Goal: Communication & Community: Ask a question

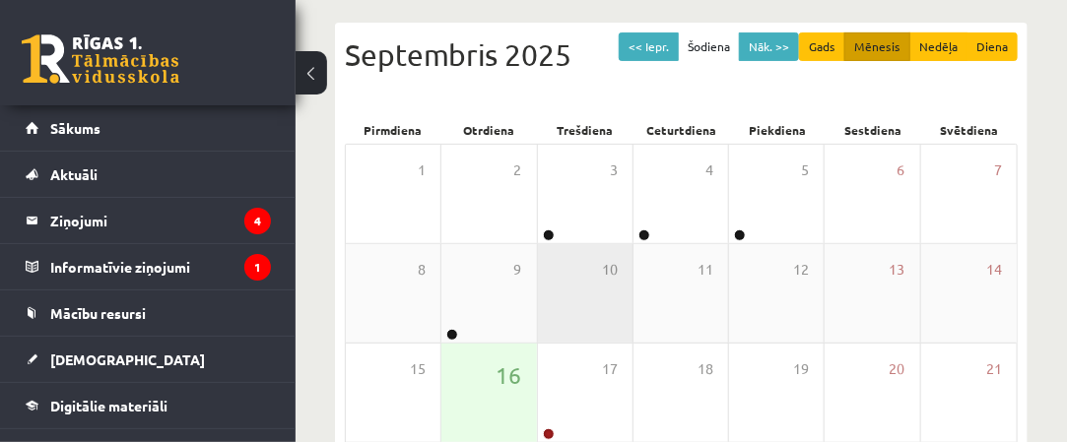
scroll to position [295, 0]
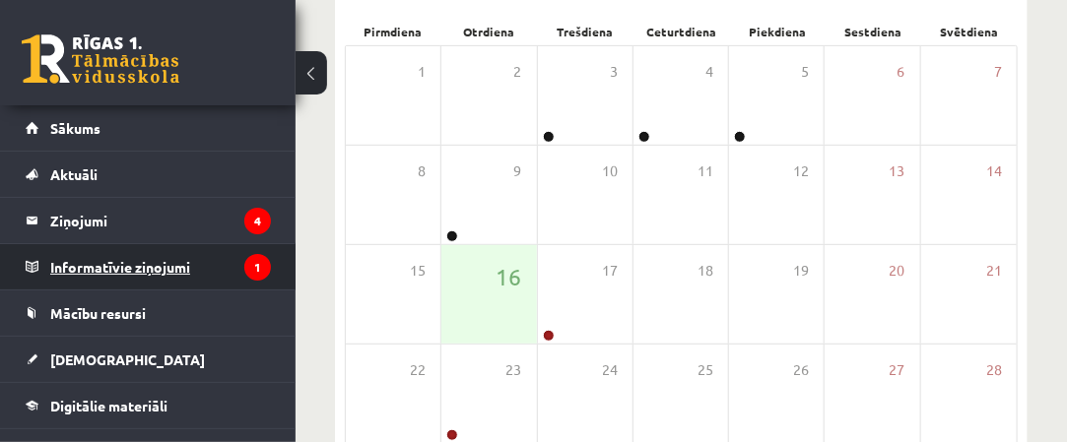
click at [244, 276] on icon "1" at bounding box center [257, 267] width 27 height 27
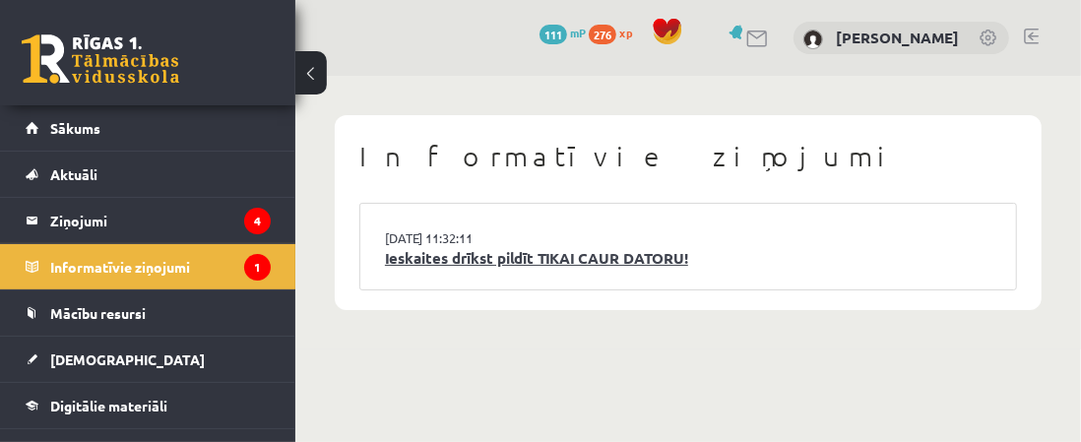
click at [418, 248] on link "Ieskaites drīkst pildīt TIKAI CAUR DATORU!" at bounding box center [688, 258] width 607 height 23
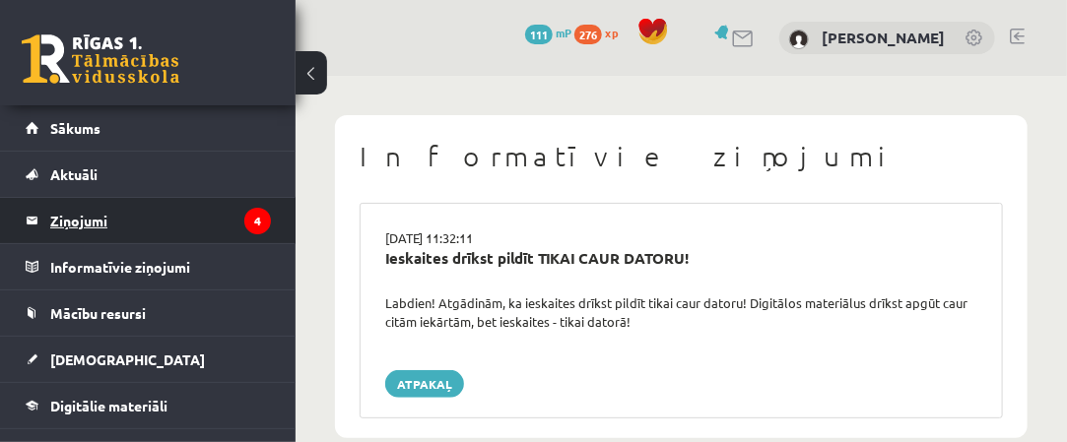
click at [198, 225] on legend "Ziņojumi 4" at bounding box center [160, 220] width 221 height 45
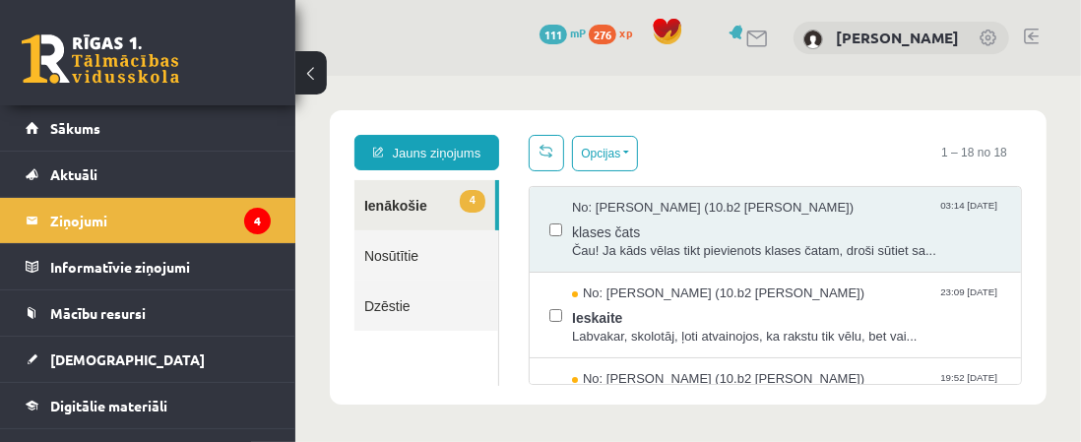
click at [549, 235] on label at bounding box center [555, 219] width 13 height 43
click at [493, 287] on link "Dzēstie" at bounding box center [426, 305] width 144 height 50
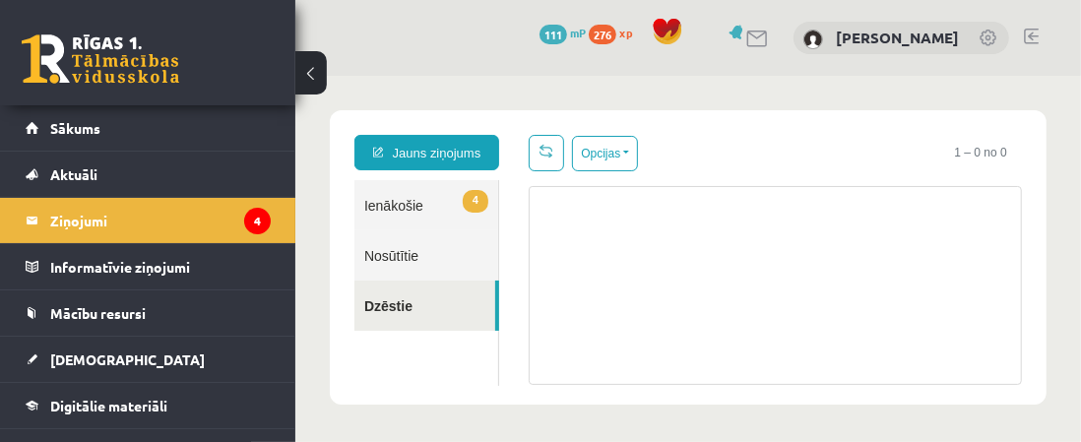
click at [494, 258] on link "Nosūtītie" at bounding box center [426, 254] width 144 height 50
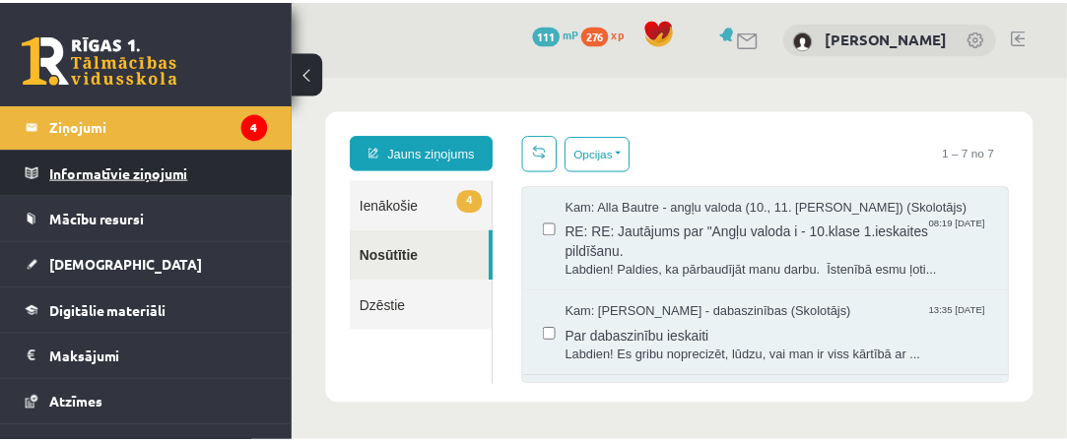
scroll to position [197, 0]
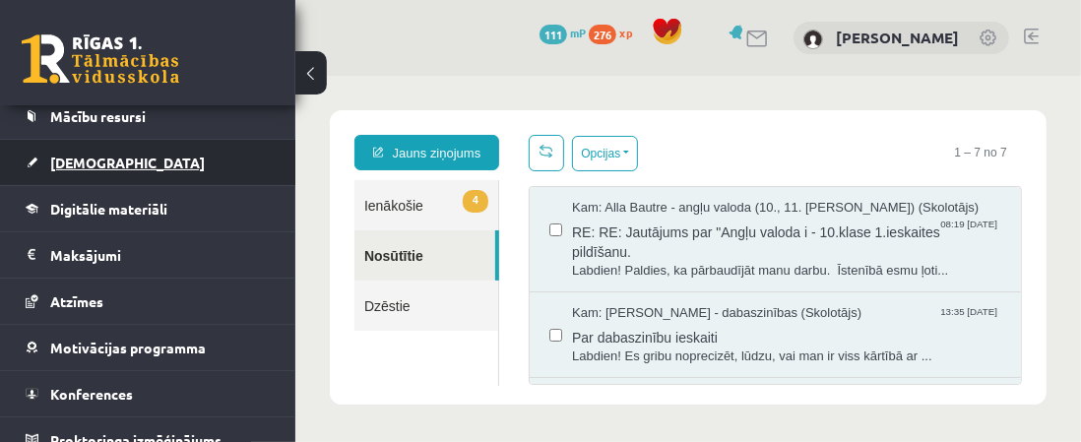
click at [252, 157] on link "[DEMOGRAPHIC_DATA]" at bounding box center [148, 162] width 245 height 45
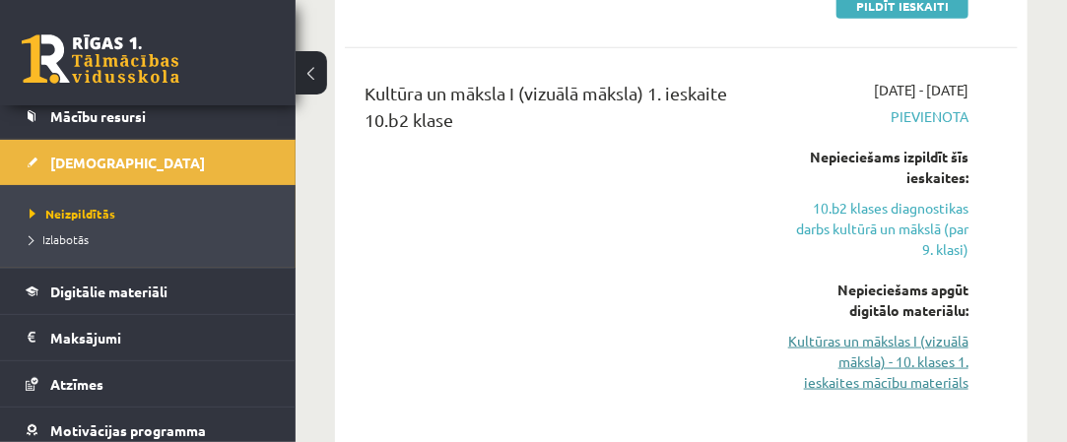
scroll to position [788, 0]
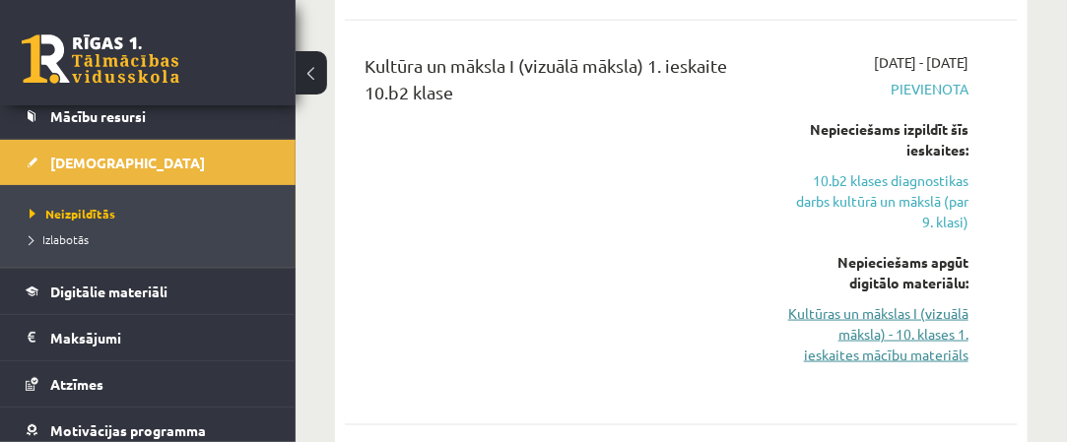
click at [895, 311] on link "Kultūras un mākslas I (vizuālā māksla) - 10. klases 1. ieskaites mācību materiā…" at bounding box center [877, 334] width 181 height 62
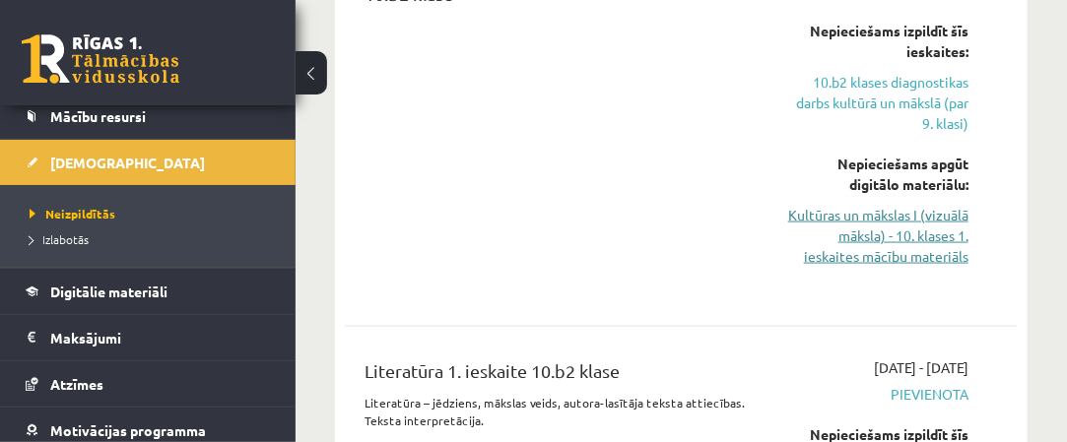
click at [888, 227] on link "Kultūras un mākslas I (vizuālā māksla) - 10. klases 1. ieskaites mācību materiā…" at bounding box center [877, 236] width 181 height 62
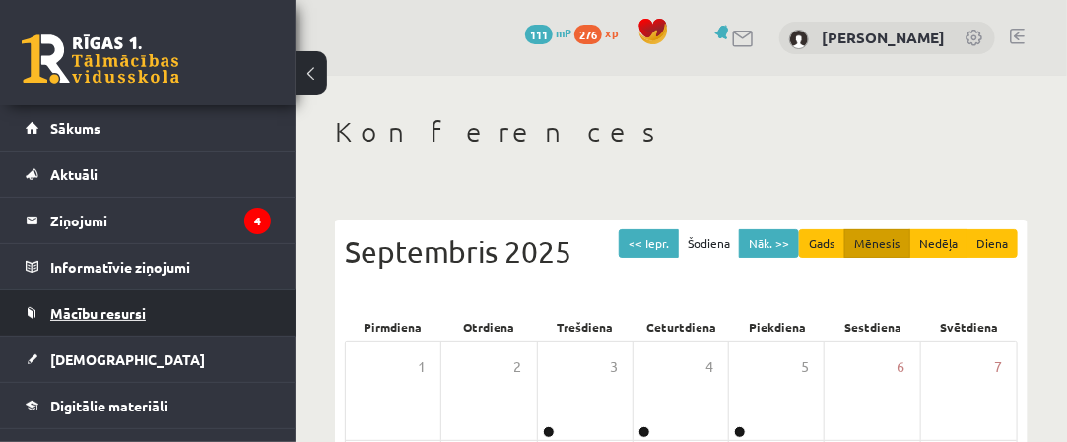
scroll to position [98, 0]
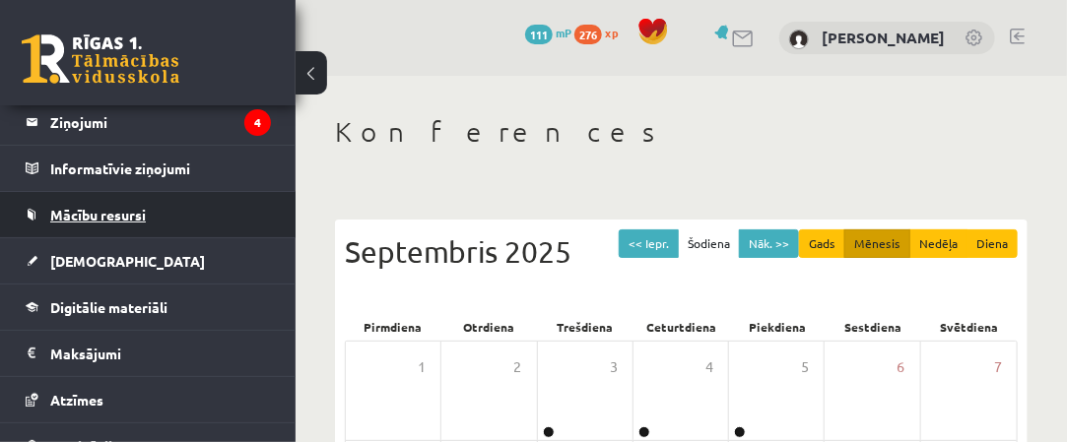
click at [254, 293] on link "Digitālie materiāli" at bounding box center [148, 307] width 245 height 45
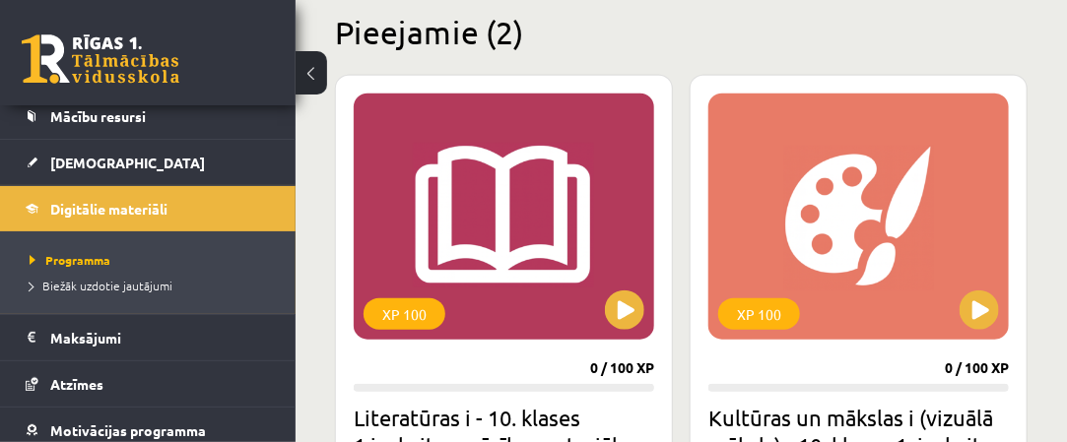
scroll to position [591, 0]
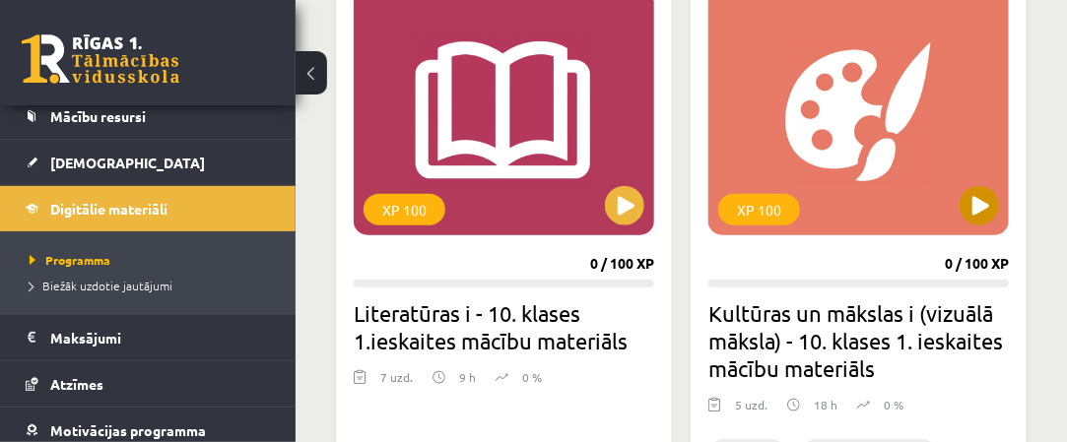
click at [797, 176] on div "XP 100" at bounding box center [858, 112] width 300 height 246
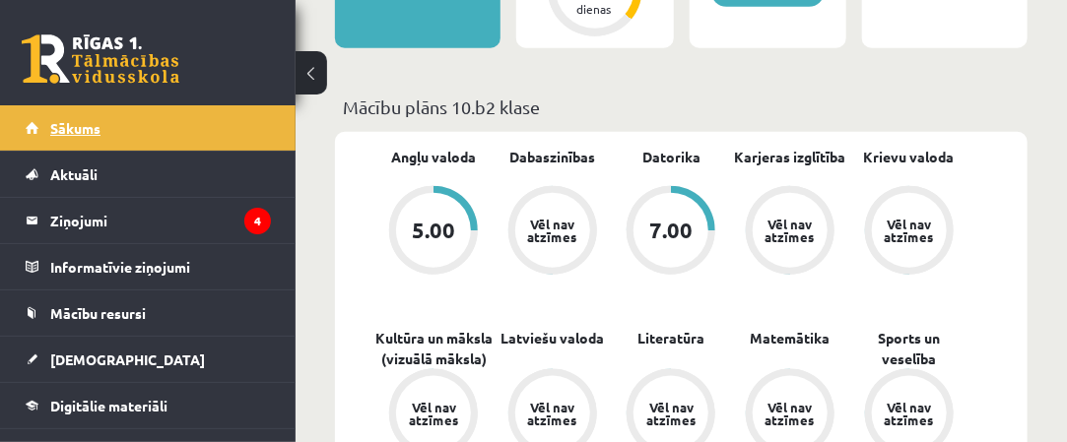
click at [199, 138] on link "Sākums" at bounding box center [148, 127] width 245 height 45
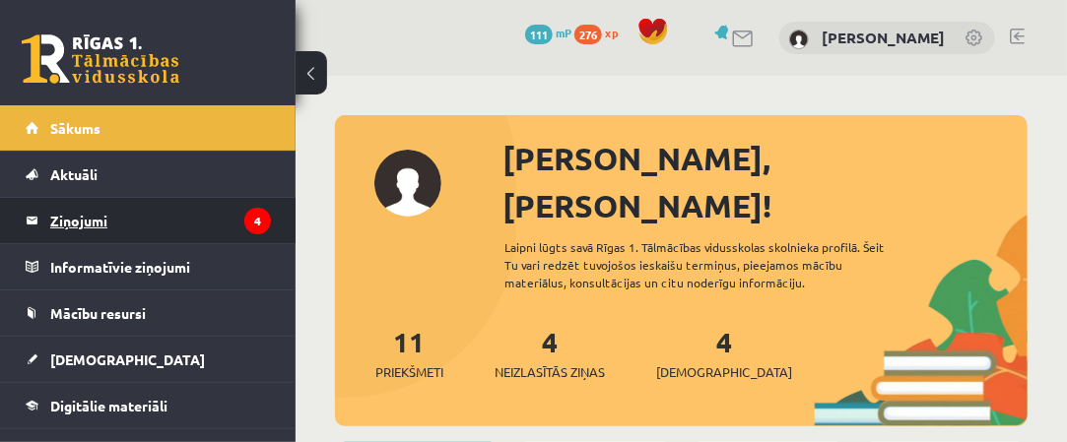
click at [173, 231] on legend "Ziņojumi 4" at bounding box center [160, 220] width 221 height 45
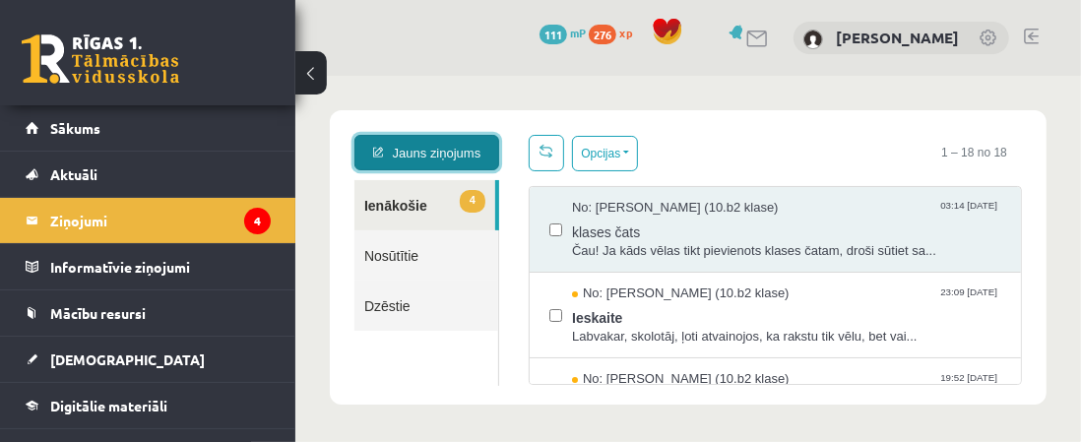
click at [460, 157] on link "Jauns ziņojums" at bounding box center [426, 151] width 145 height 35
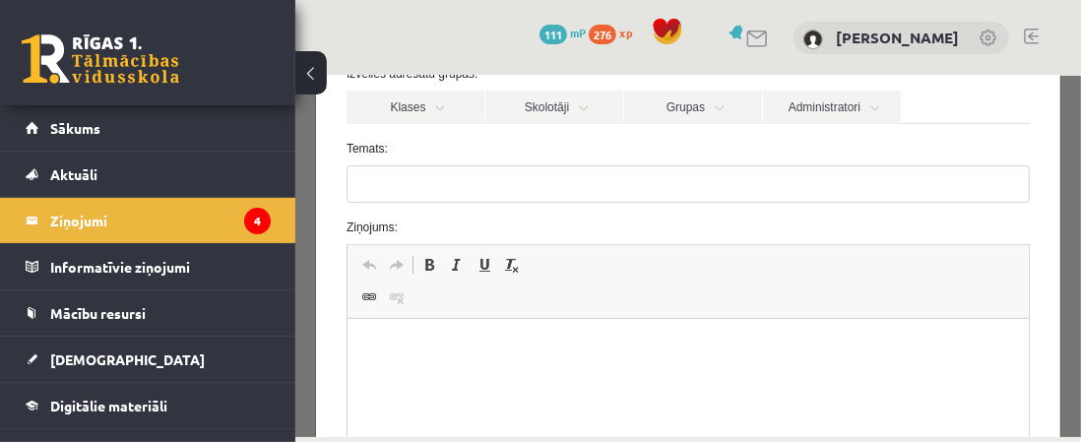
scroll to position [98, 0]
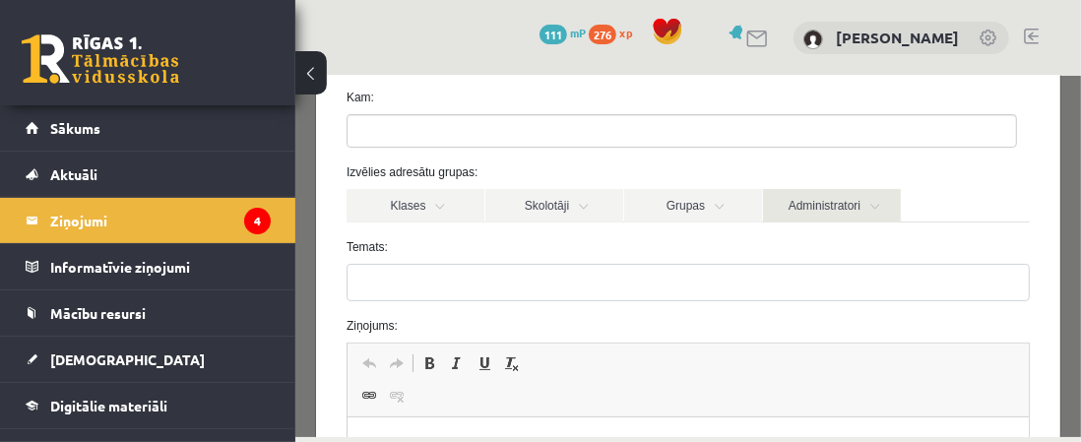
click at [877, 199] on link "Administratori" at bounding box center [831, 204] width 138 height 33
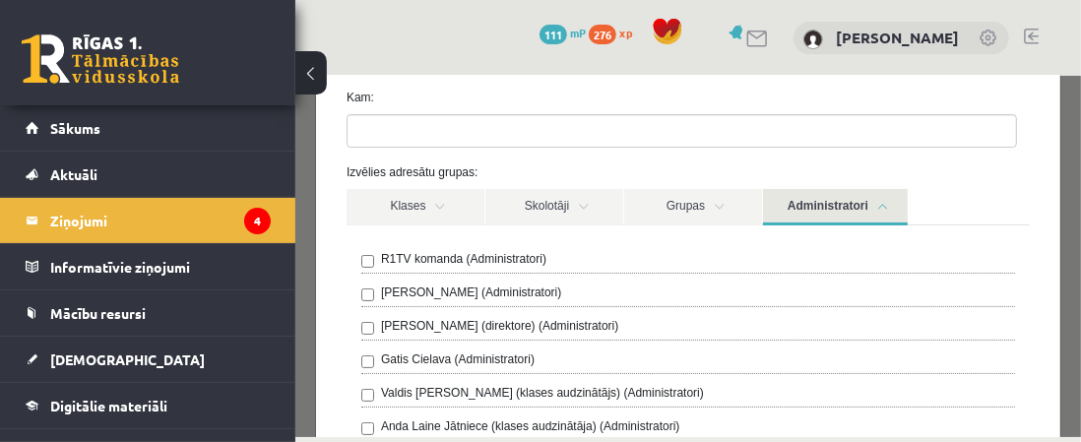
click at [532, 259] on label "R1TV komanda (Administratori)" at bounding box center [462, 258] width 165 height 18
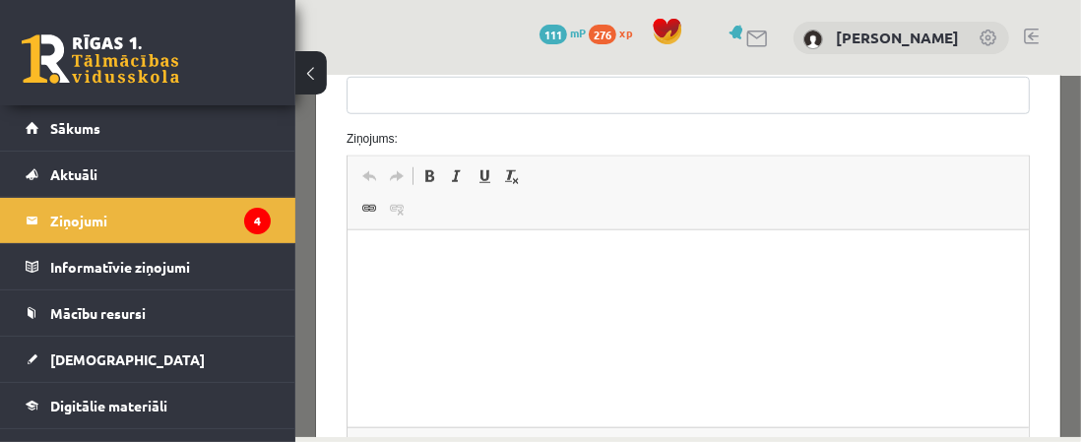
scroll to position [854, 0]
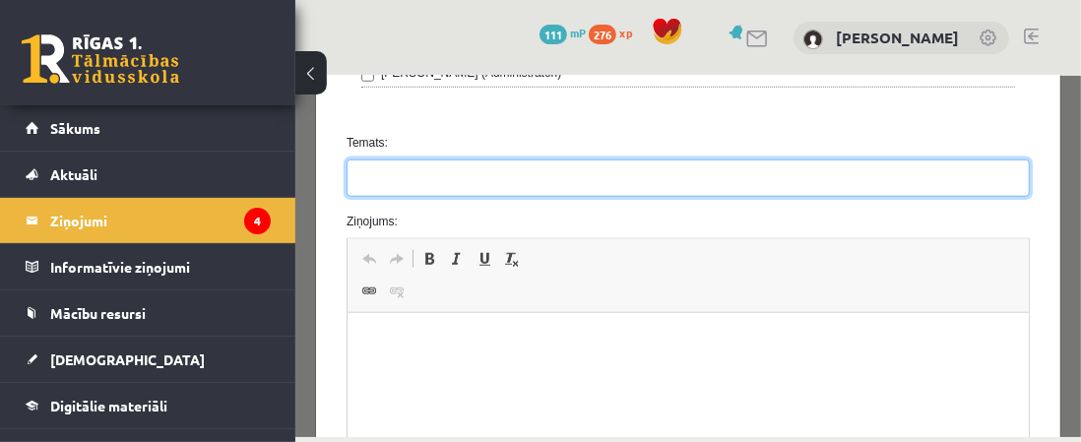
click at [381, 176] on input "Temats:" at bounding box center [687, 177] width 683 height 37
type input "**********"
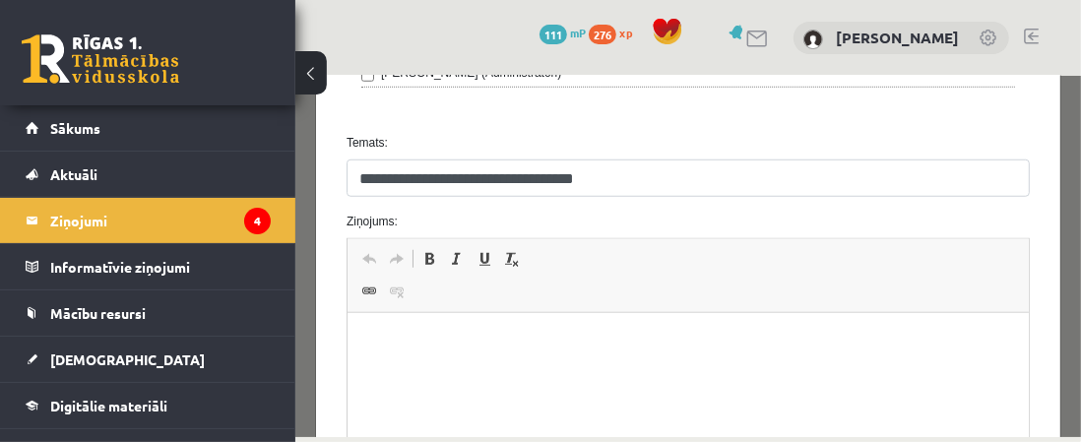
click at [367, 370] on html at bounding box center [688, 343] width 682 height 60
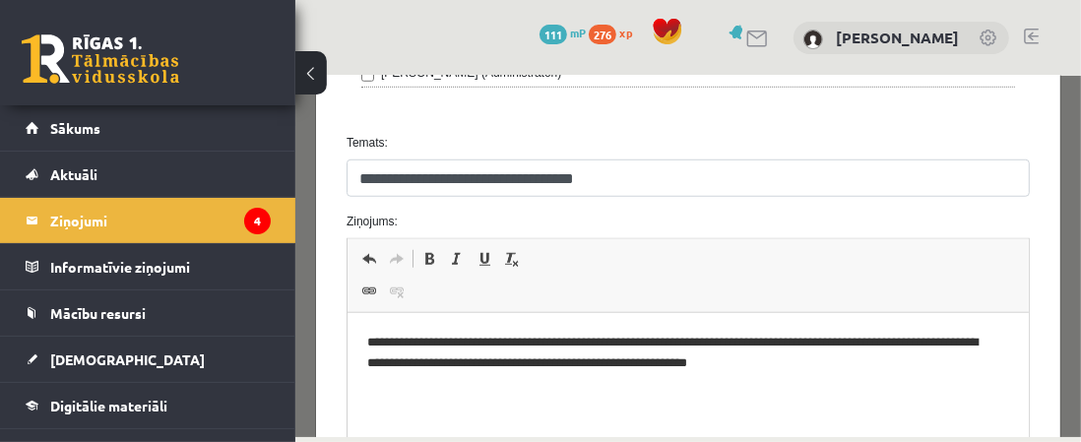
click at [788, 360] on p "**********" at bounding box center [681, 353] width 630 height 41
click at [839, 370] on p "**********" at bounding box center [681, 353] width 630 height 41
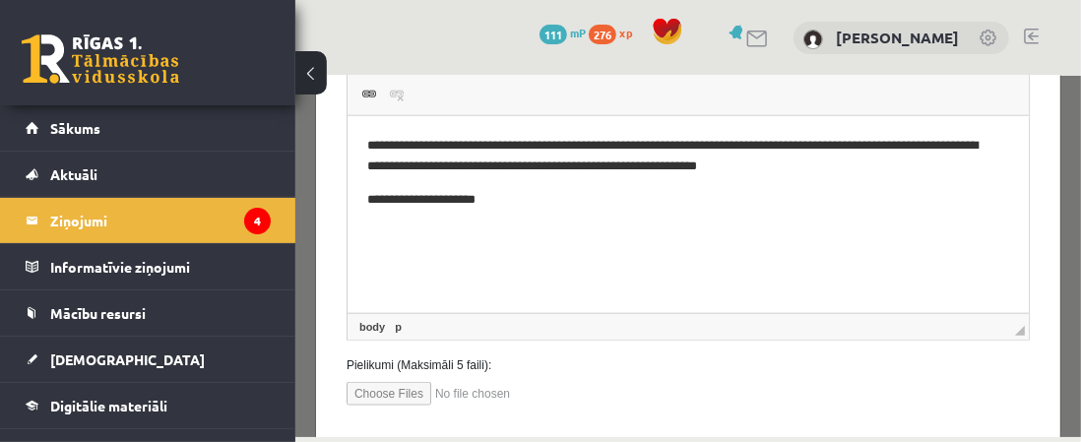
scroll to position [1149, 0]
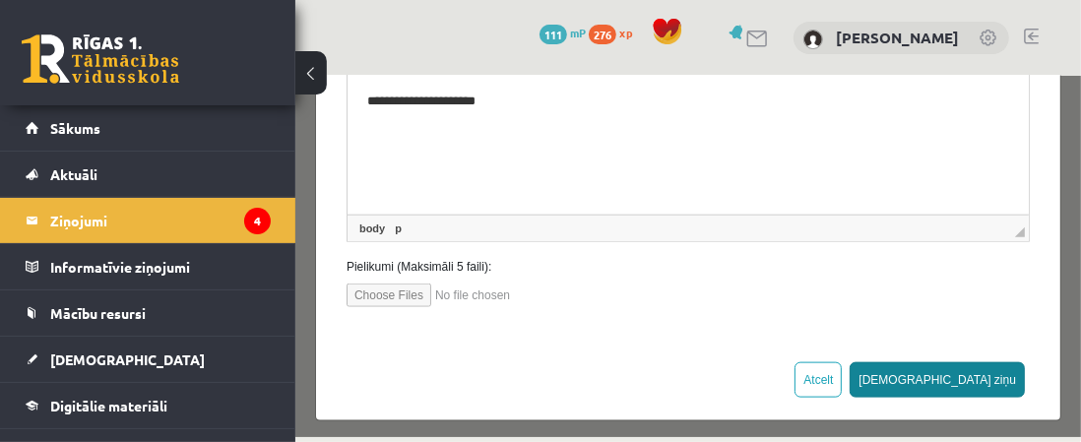
click at [1006, 363] on button "[DEMOGRAPHIC_DATA] ziņu" at bounding box center [936, 378] width 175 height 35
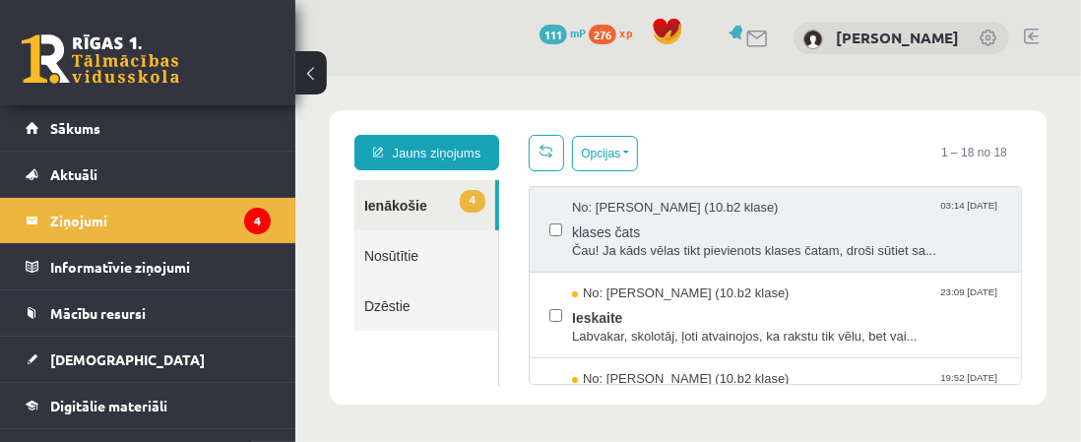
scroll to position [0, 0]
